Goal: Ask a question: Seek information or help from site administrators or community

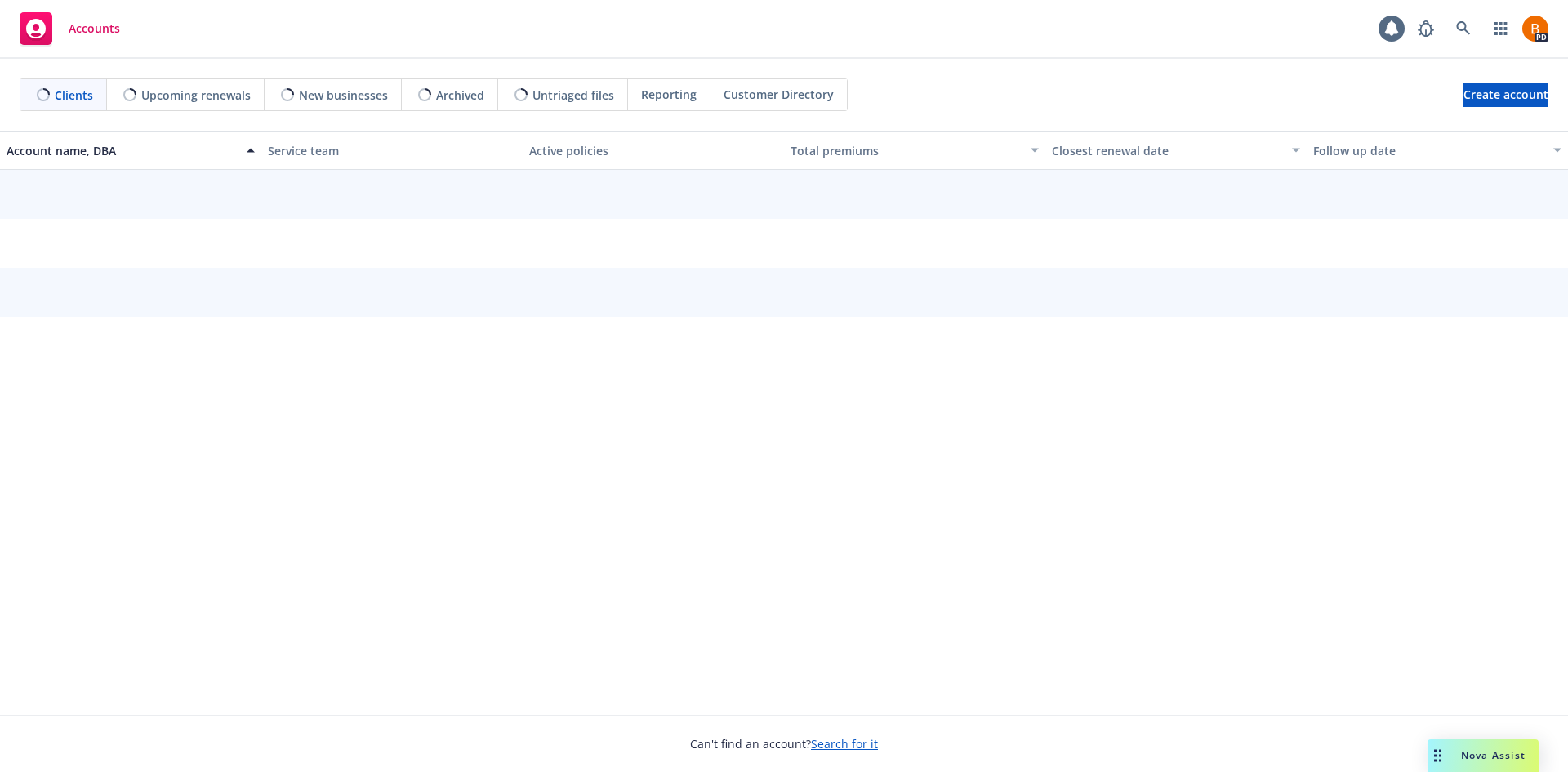
click at [1508, 749] on span "Nova Assist" at bounding box center [1493, 756] width 65 height 14
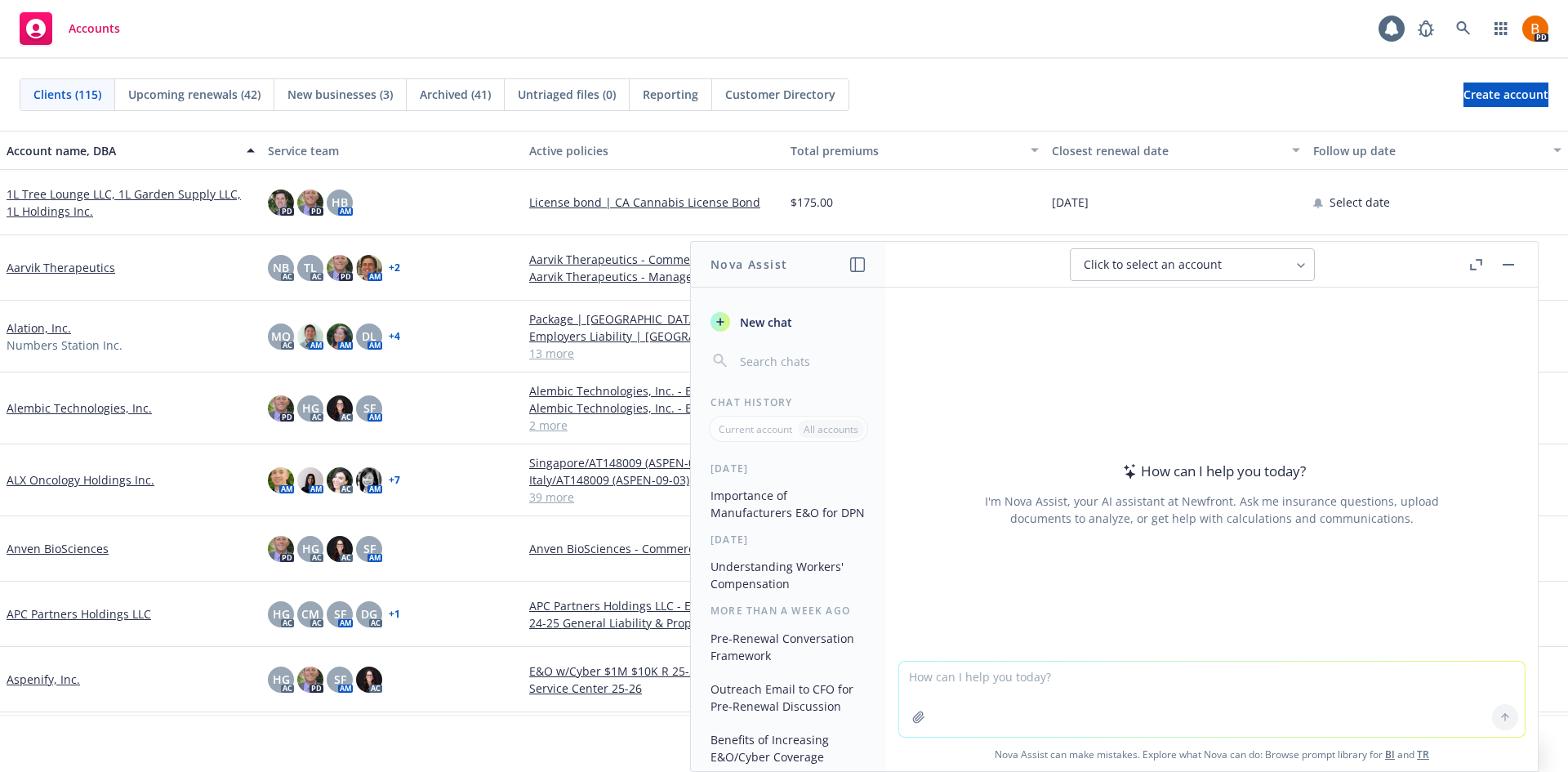
click at [997, 687] on textarea at bounding box center [1212, 699] width 626 height 76
type textarea "What are the typical questions underwriters ask about for property insurance in…"
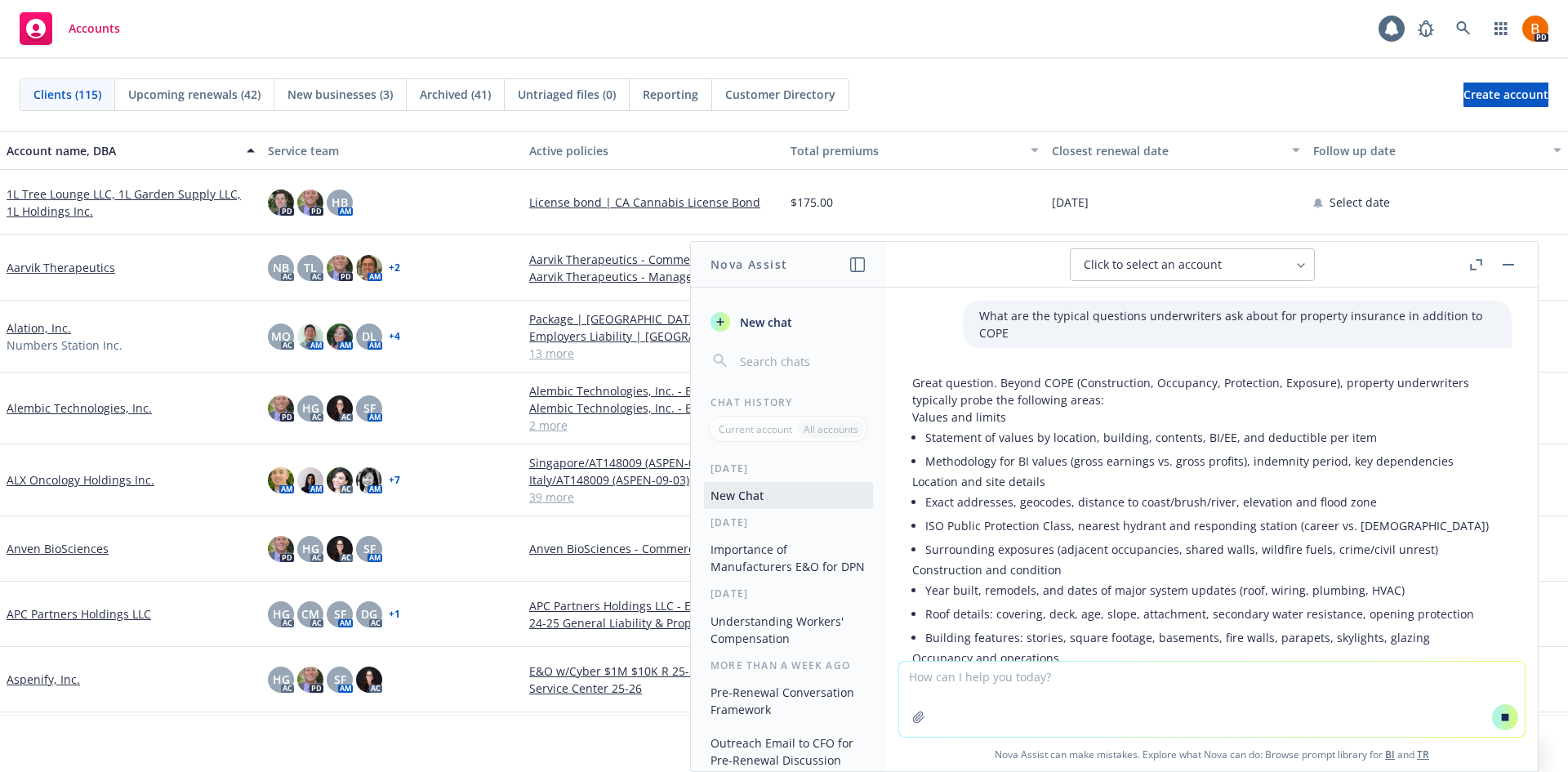
click at [1475, 273] on button "button" at bounding box center [1476, 265] width 20 height 20
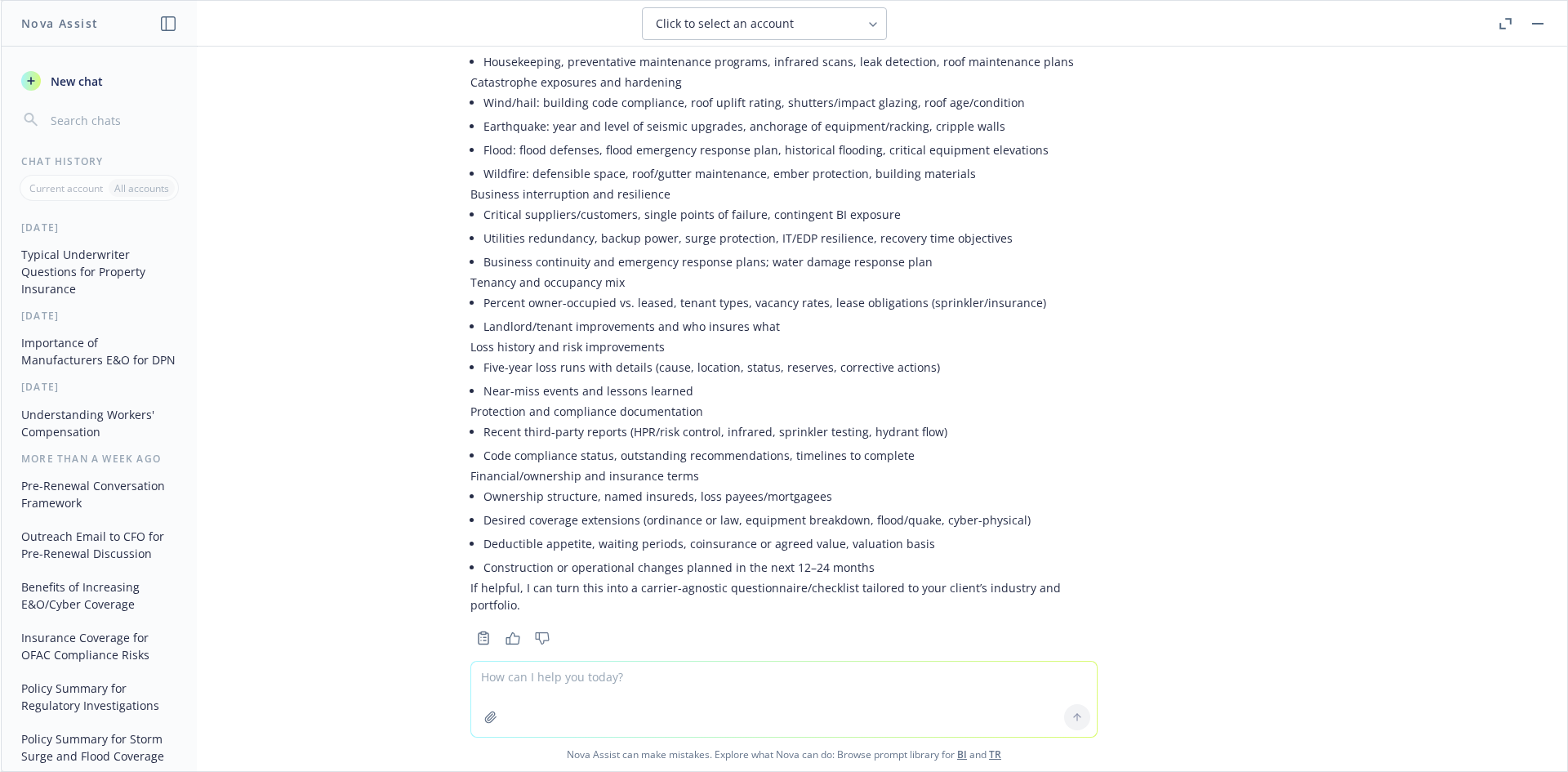
scroll to position [587, 0]
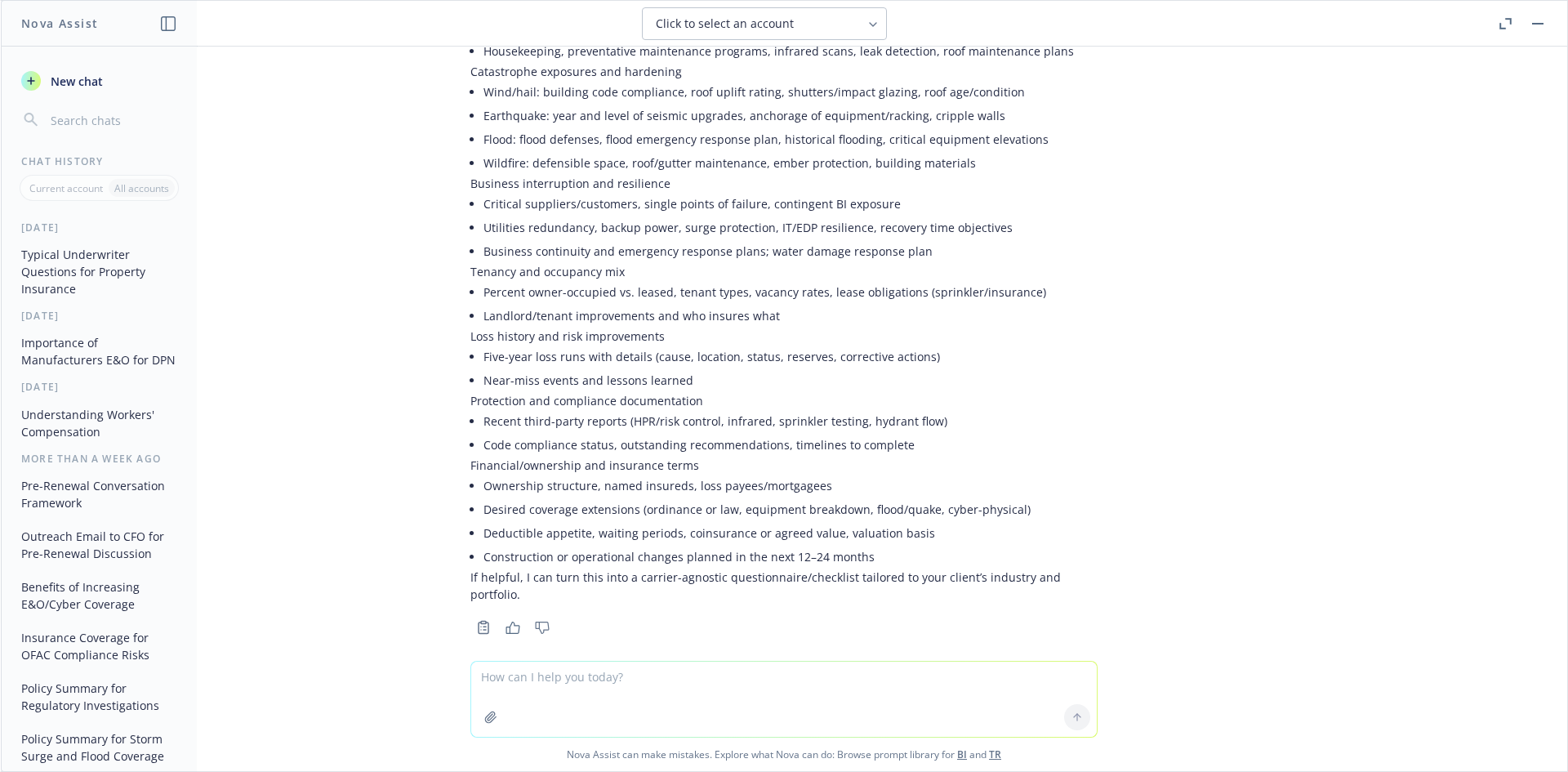
click at [688, 696] on textarea at bounding box center [784, 699] width 626 height 76
type textarea "That would be helpful. This is for a software company that has computer equipme…"
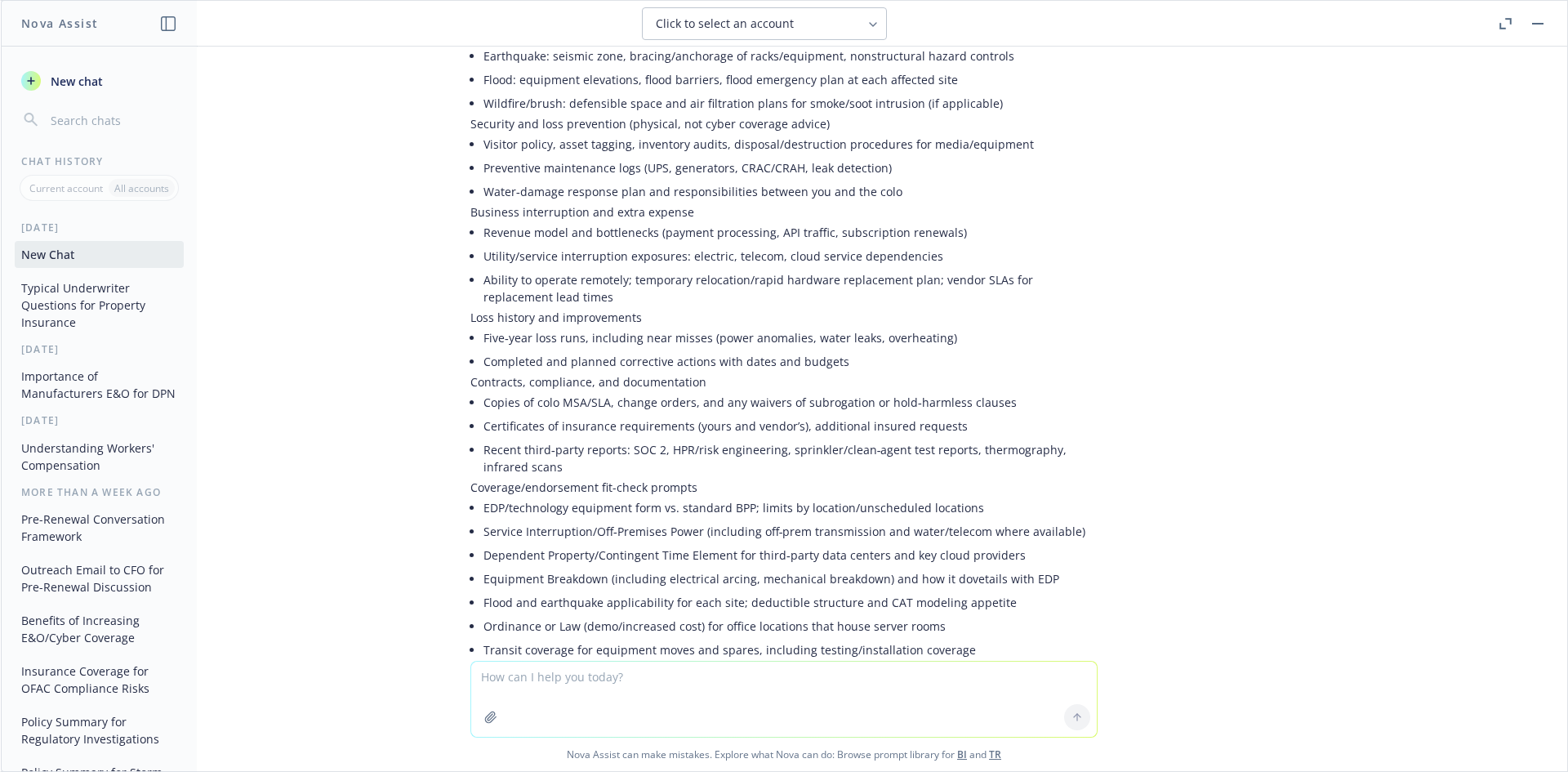
scroll to position [2354, 0]
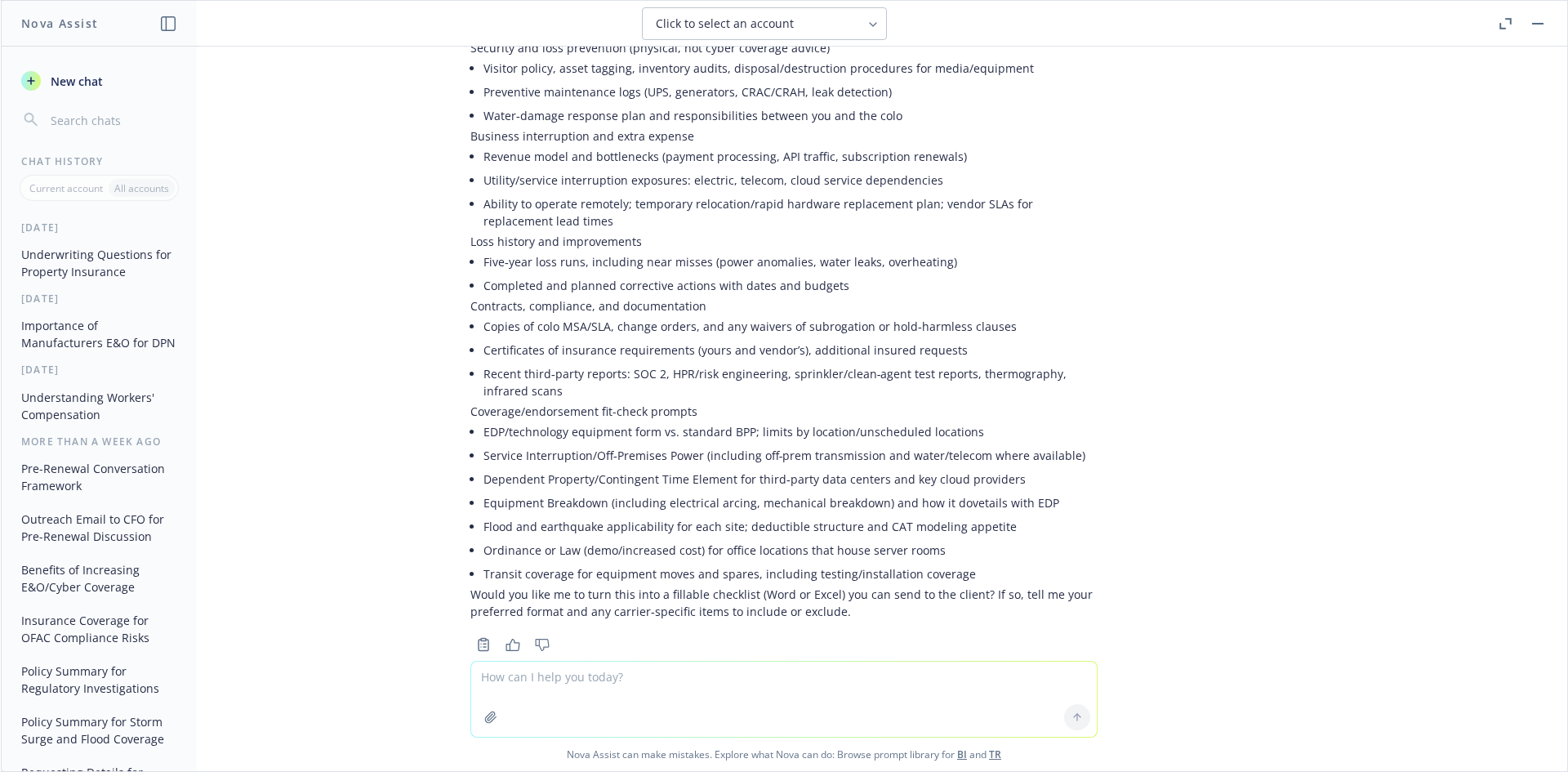
click at [734, 690] on textarea at bounding box center [784, 699] width 626 height 76
type textarea "Yes, please turn this into a fillable Excel checklist"
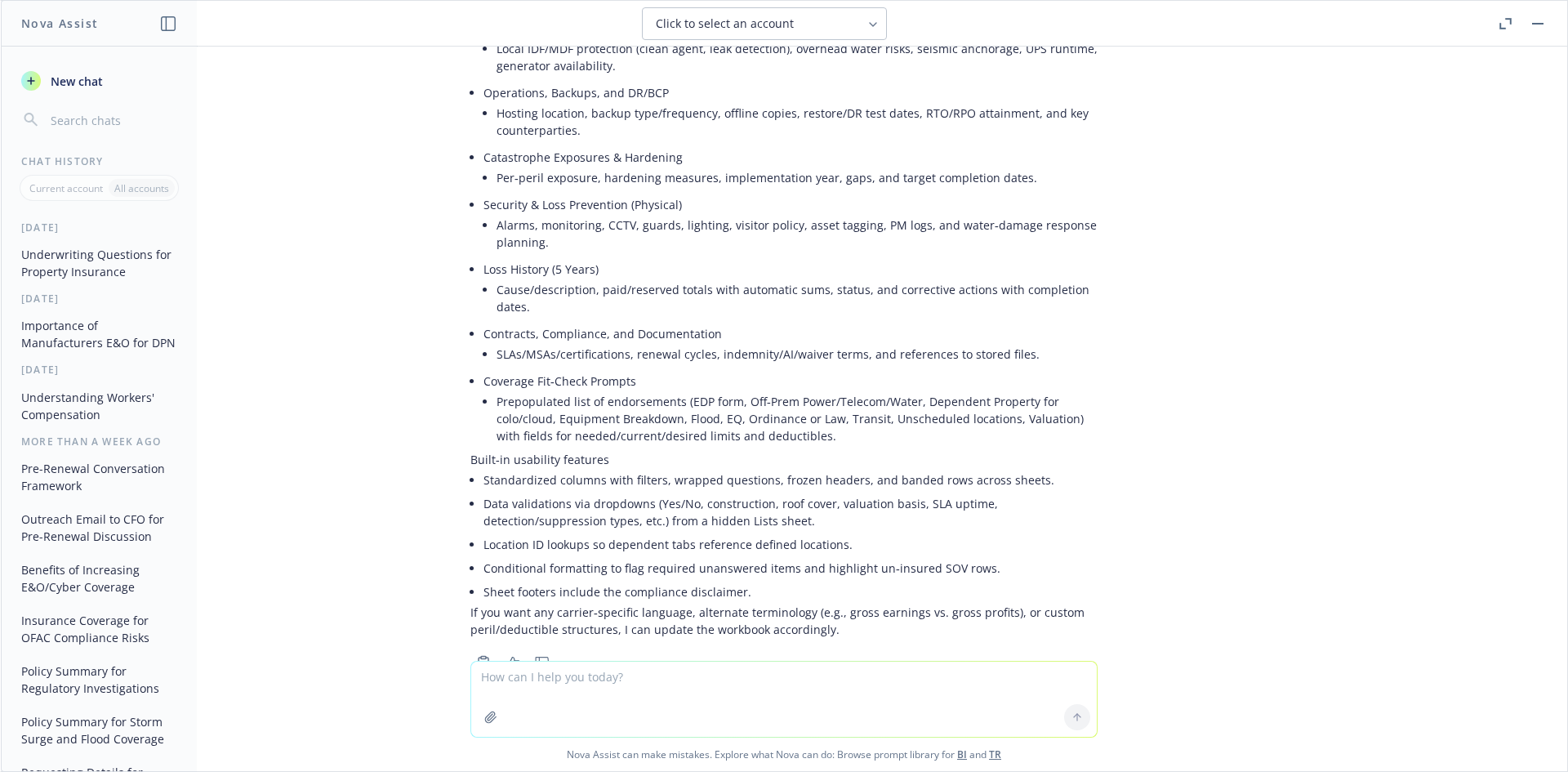
scroll to position [3570, 0]
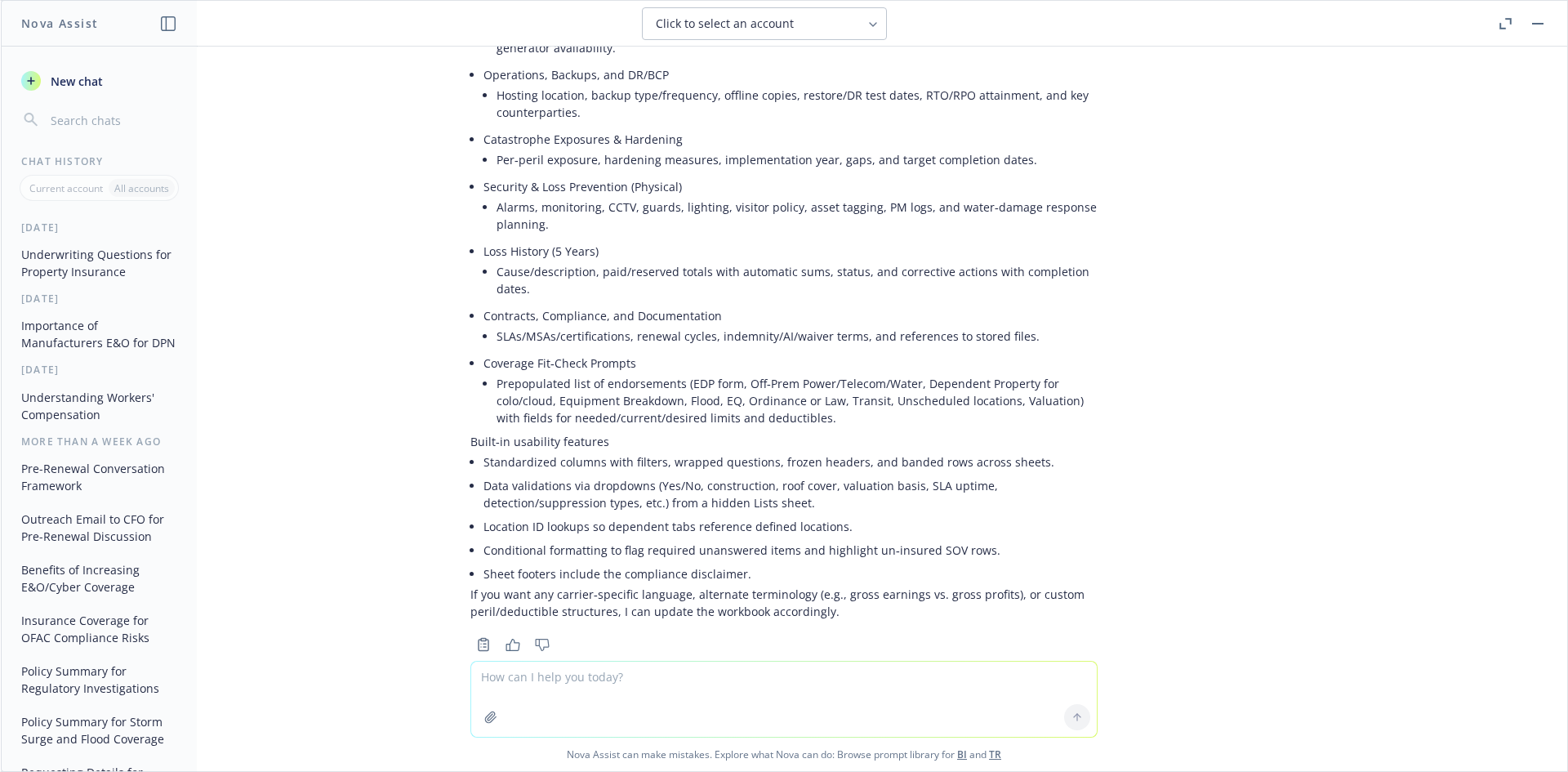
click at [638, 687] on textarea at bounding box center [784, 699] width 626 height 76
type textarea "Create an email asking for the COPE information where servers/computer equipmen…"
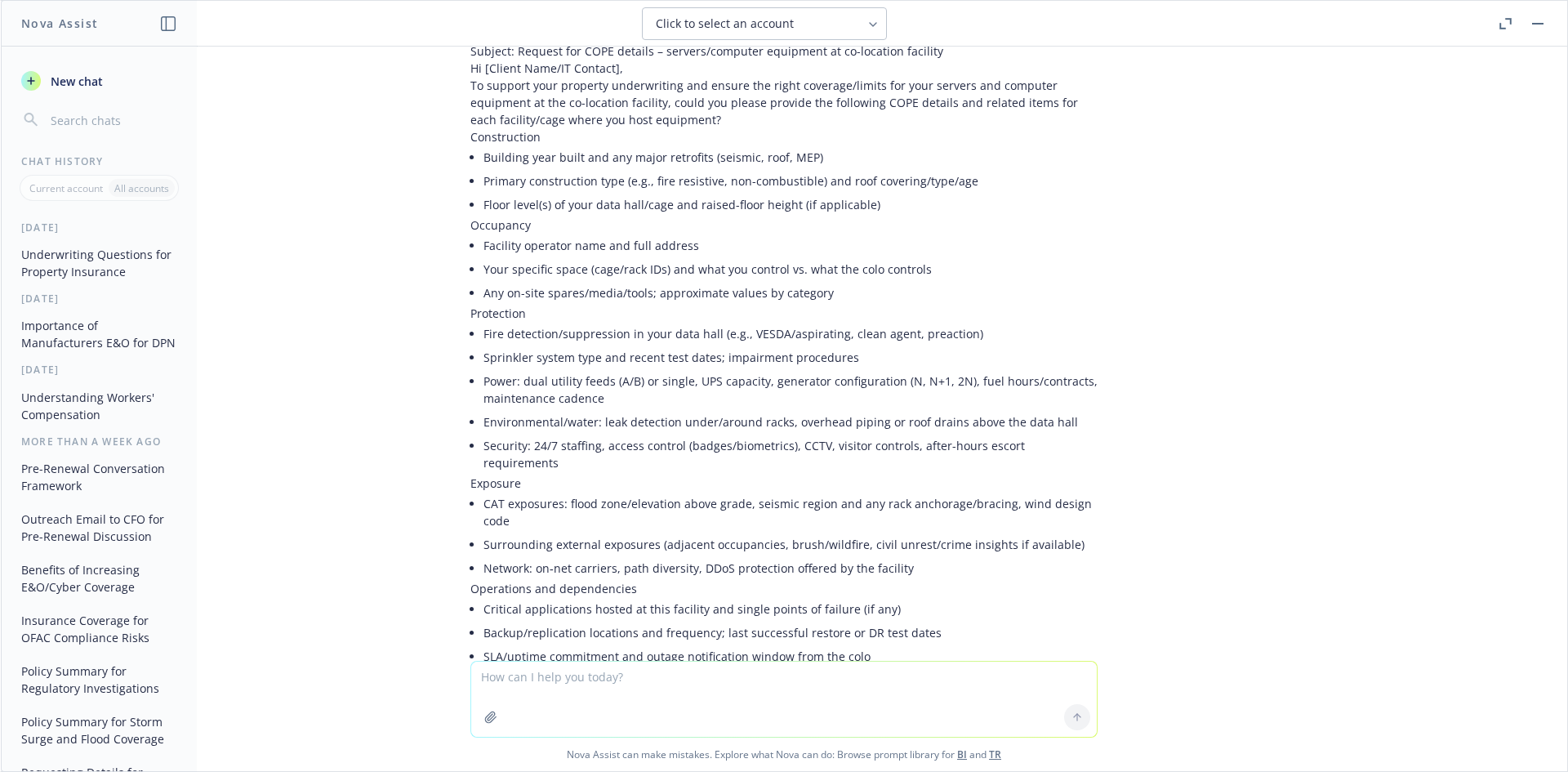
scroll to position [4180, 0]
